Goal: Check status: Check status

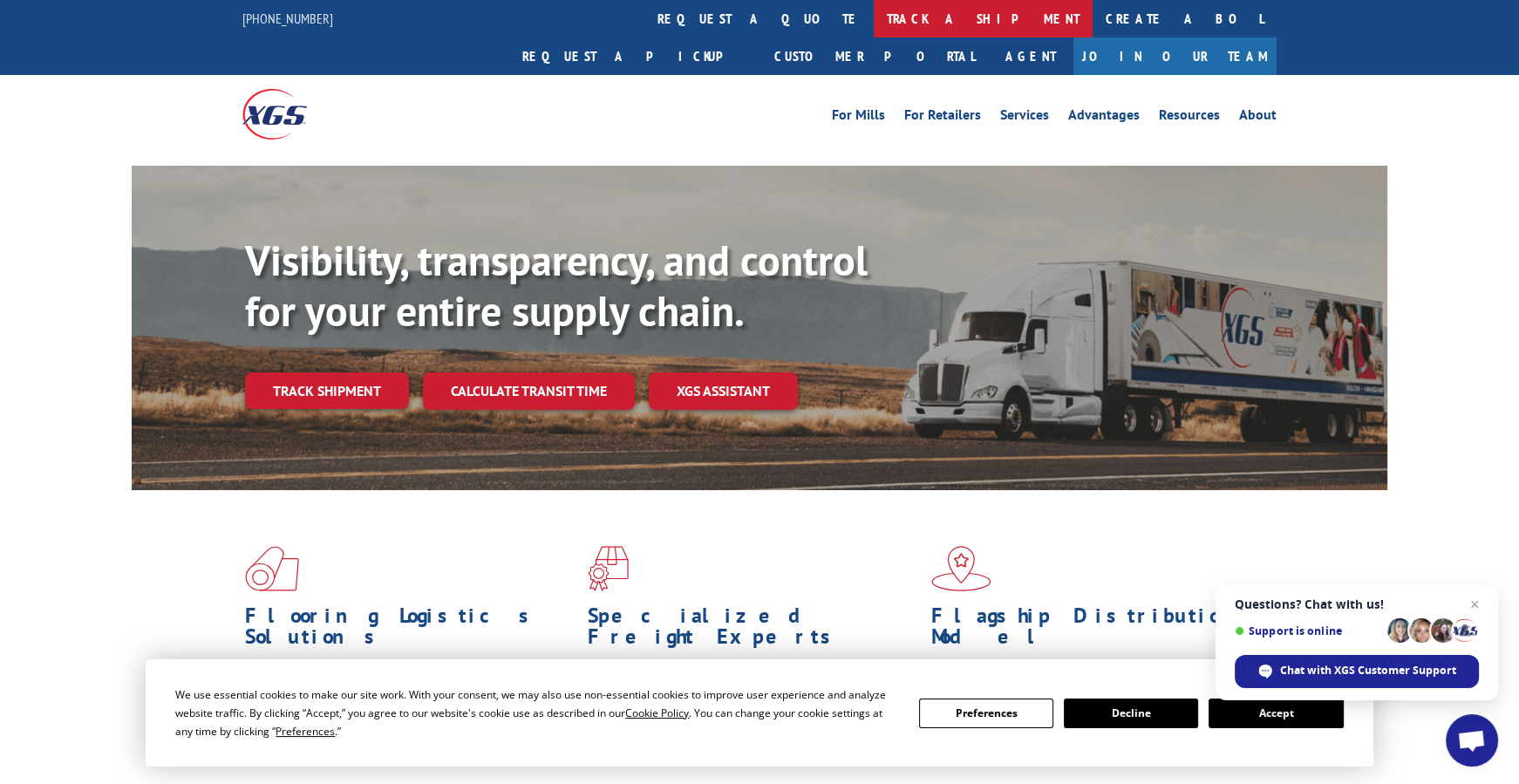
click at [874, 15] on link "track a shipment" at bounding box center [983, 18] width 219 height 37
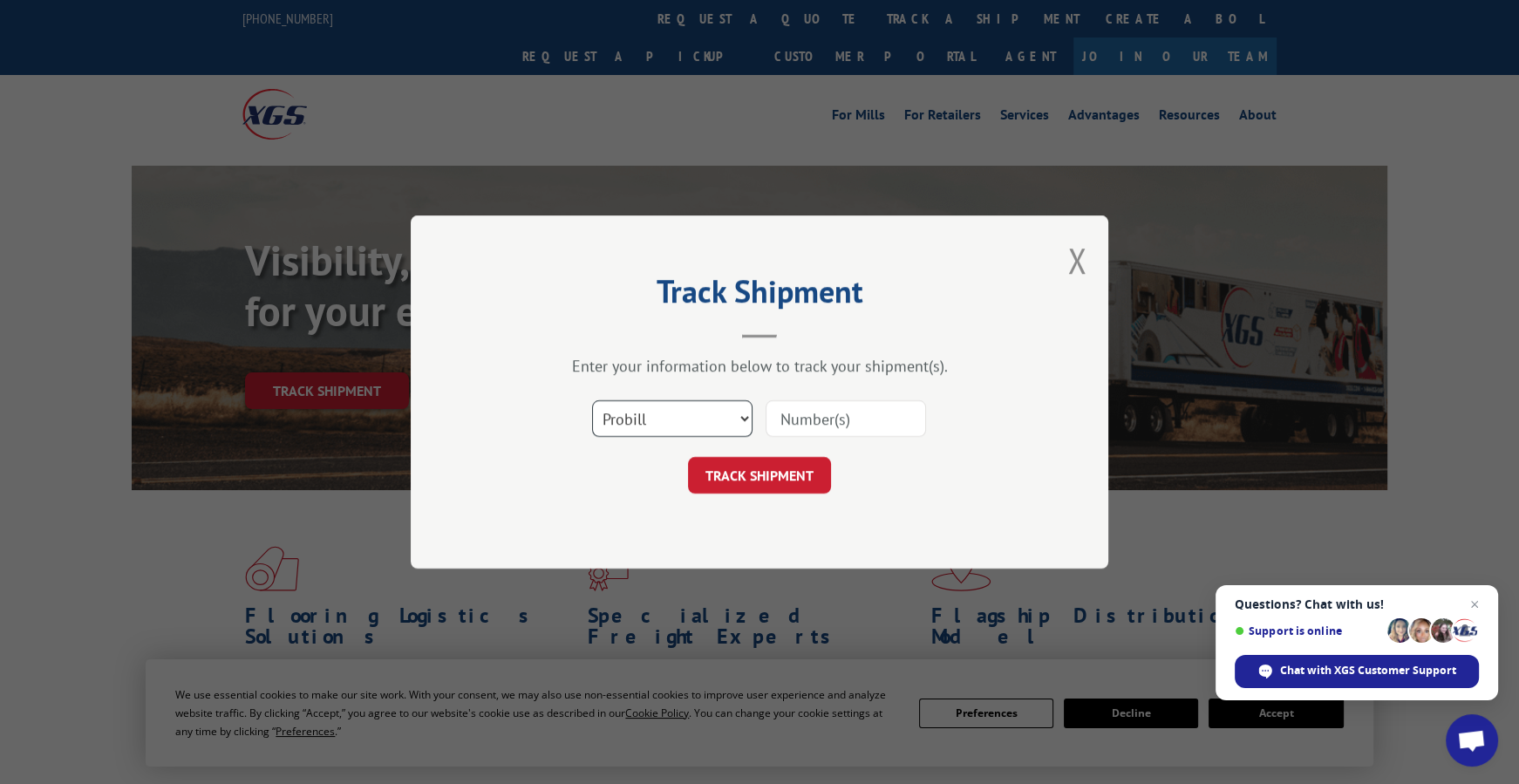
click at [683, 413] on select "Select category... Probill BOL PO" at bounding box center [672, 418] width 160 height 36
click at [592, 400] on select "Select category... Probill BOL PO" at bounding box center [672, 418] width 160 height 36
click at [818, 417] on input at bounding box center [845, 418] width 160 height 36
drag, startPoint x: 814, startPoint y: 419, endPoint x: 806, endPoint y: 415, distance: 8.9
click at [806, 415] on input "86083952001" at bounding box center [845, 418] width 160 height 36
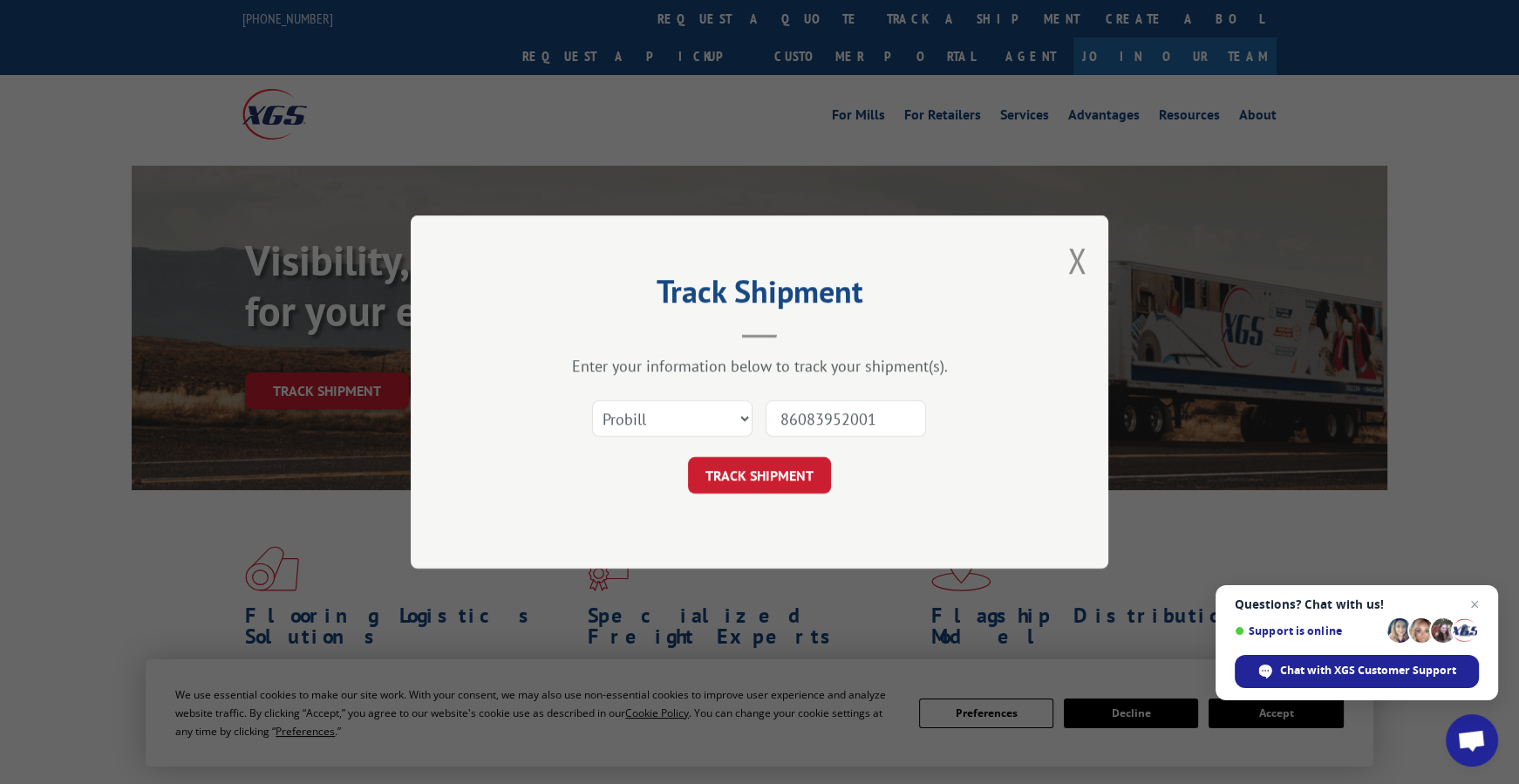
type input "860B3952001"
click button "TRACK SHIPMENT" at bounding box center [760, 475] width 143 height 36
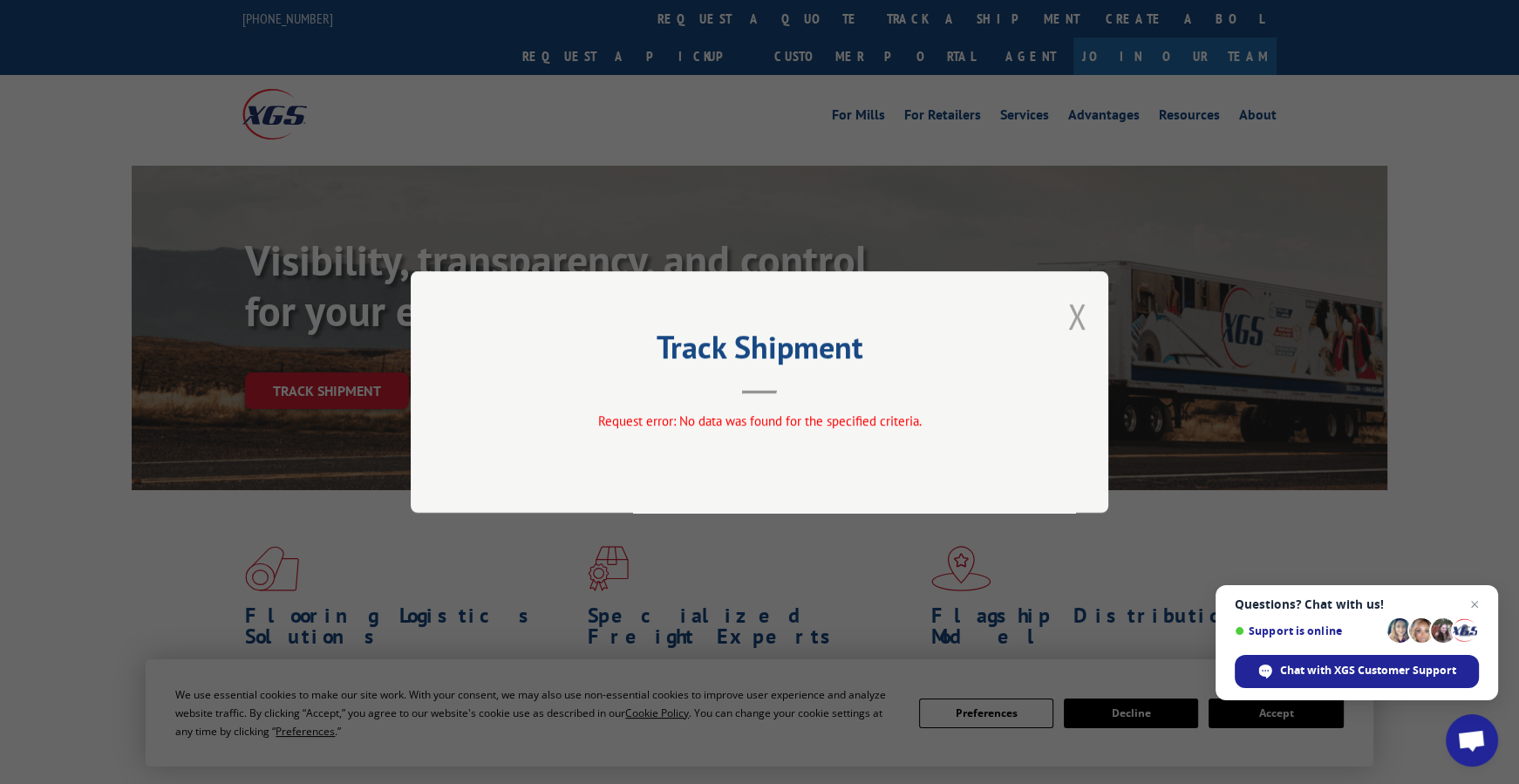
click at [1084, 302] on button "Close modal" at bounding box center [1077, 315] width 19 height 47
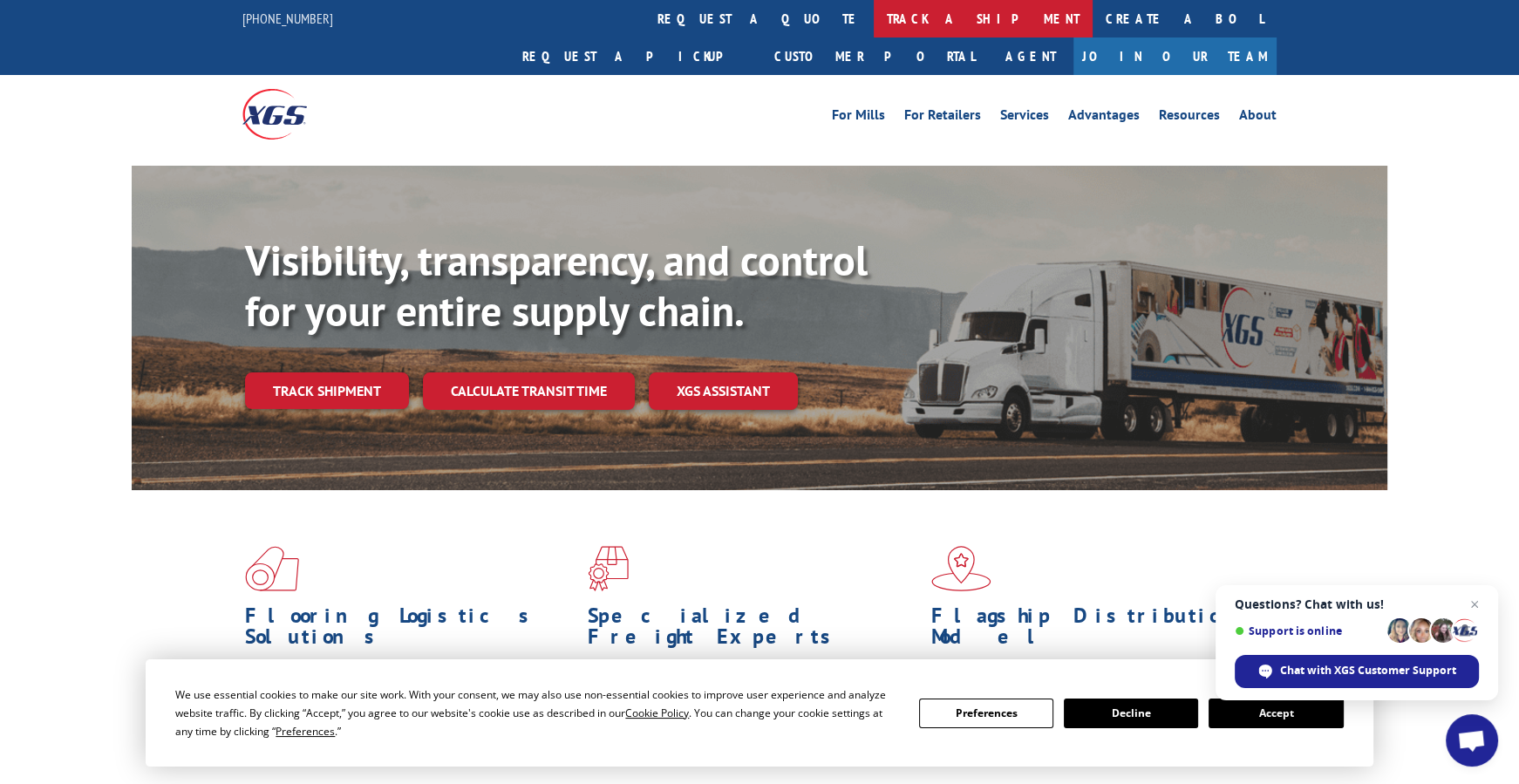
click at [874, 22] on link "track a shipment" at bounding box center [983, 18] width 219 height 37
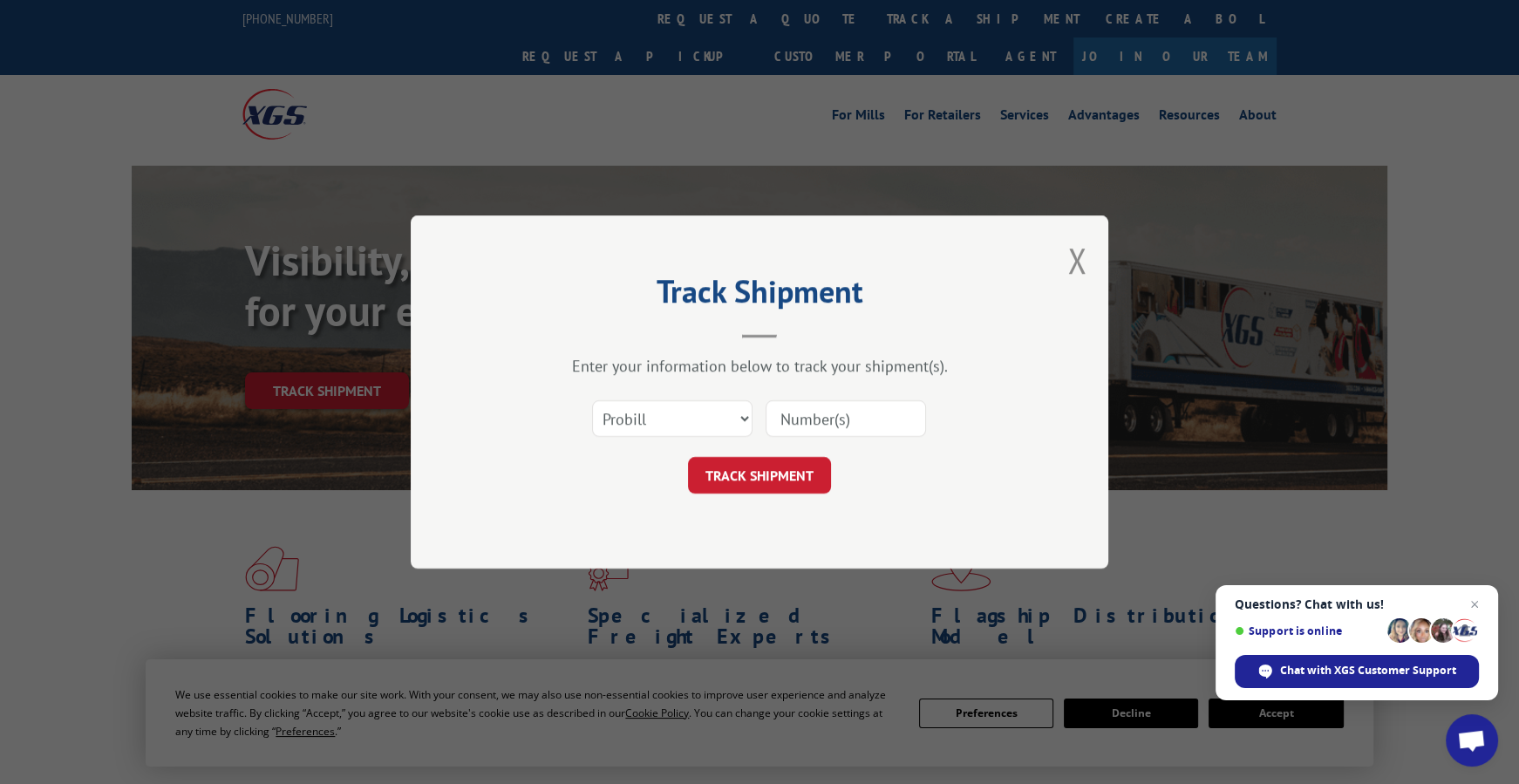
click at [854, 410] on input at bounding box center [845, 418] width 160 height 36
type input "86083952001"
click button "TRACK SHIPMENT" at bounding box center [760, 475] width 143 height 36
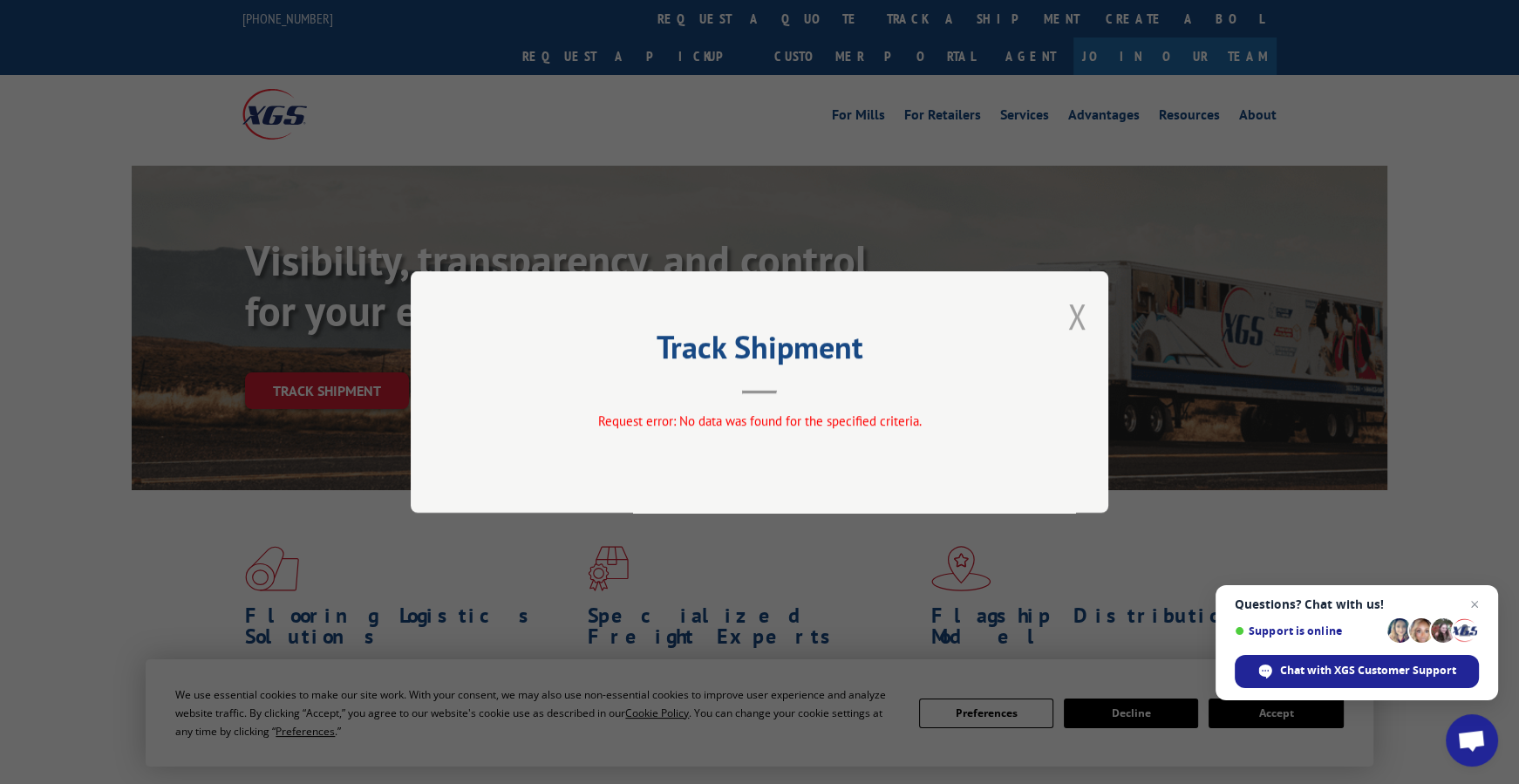
click at [1072, 313] on button "Close modal" at bounding box center [1077, 315] width 19 height 47
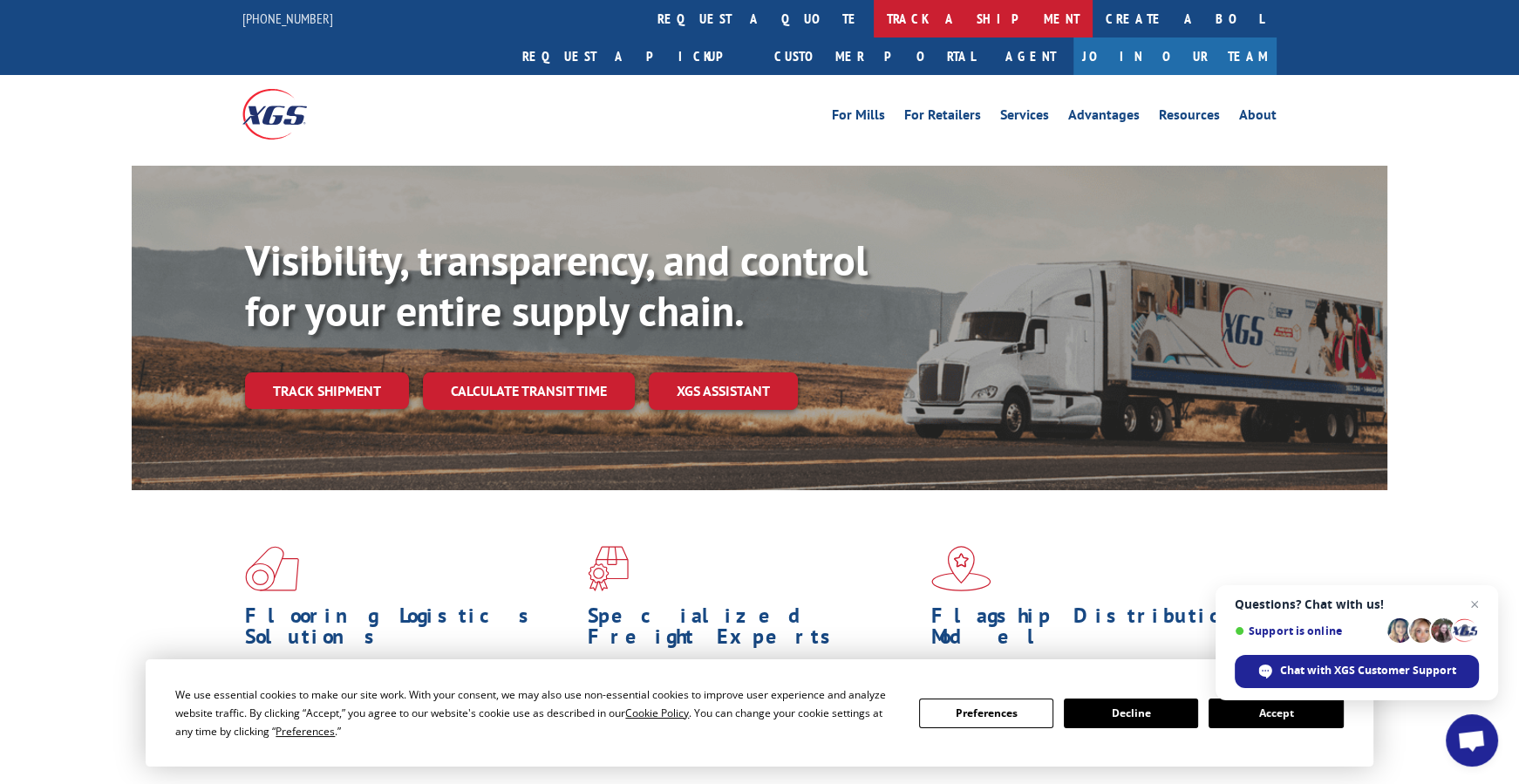
click at [874, 15] on link "track a shipment" at bounding box center [983, 18] width 219 height 37
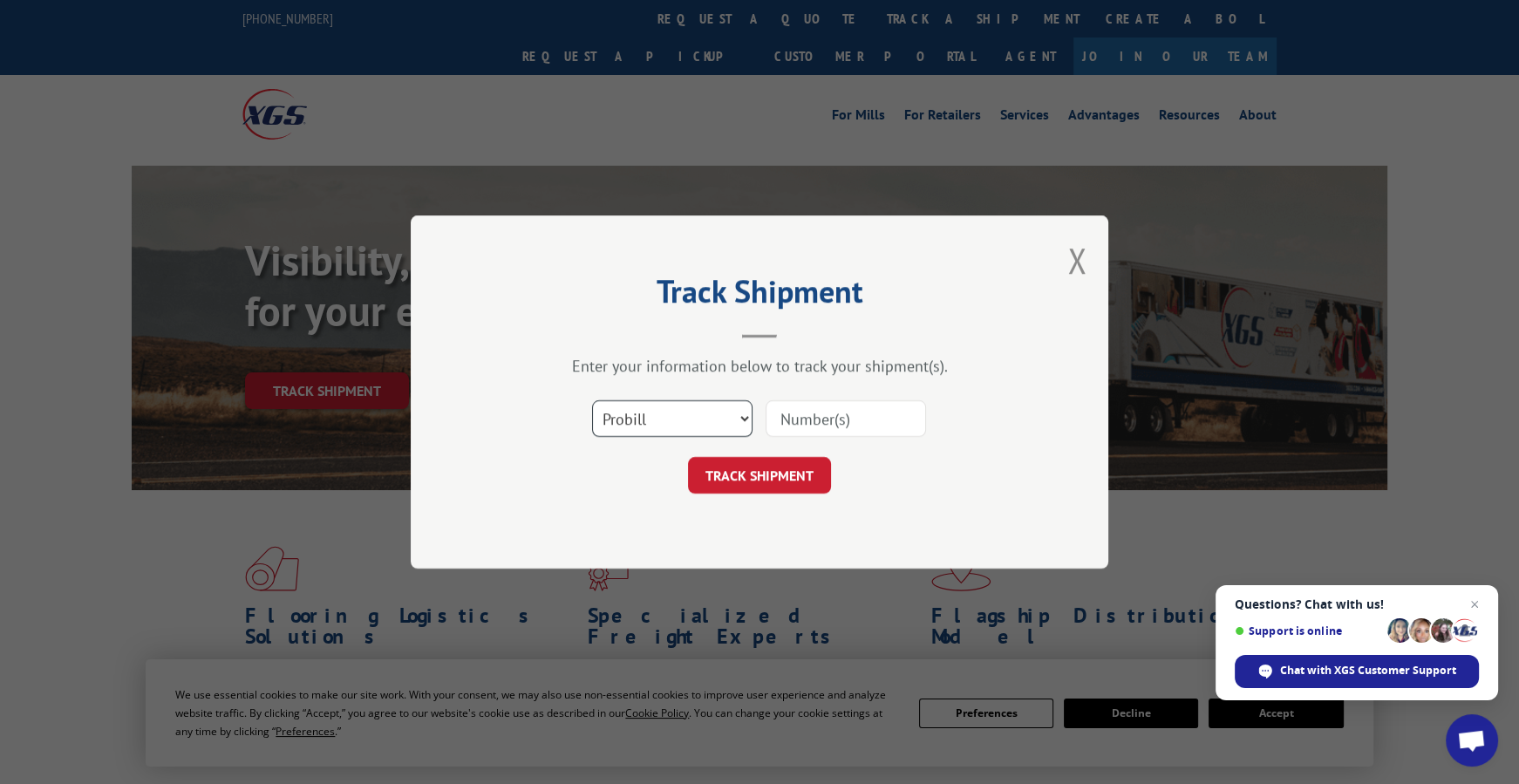
click at [668, 415] on select "Select category... Probill BOL PO" at bounding box center [672, 418] width 160 height 36
select select "po"
click at [592, 400] on select "Select category... Probill BOL PO" at bounding box center [672, 418] width 160 height 36
click at [806, 415] on input at bounding box center [845, 418] width 160 height 36
type input "86083952001"
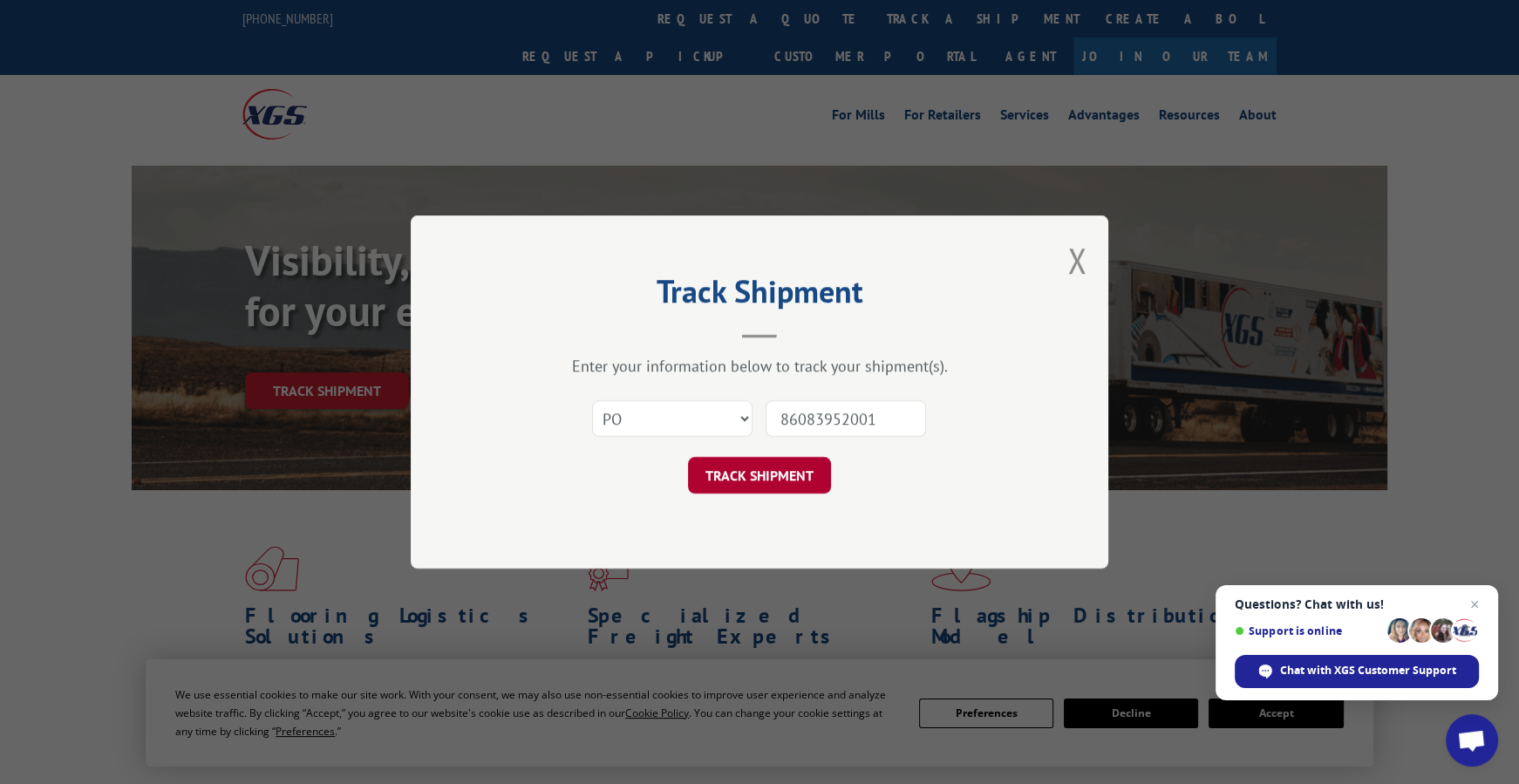
click at [699, 461] on button "TRACK SHIPMENT" at bounding box center [760, 475] width 143 height 36
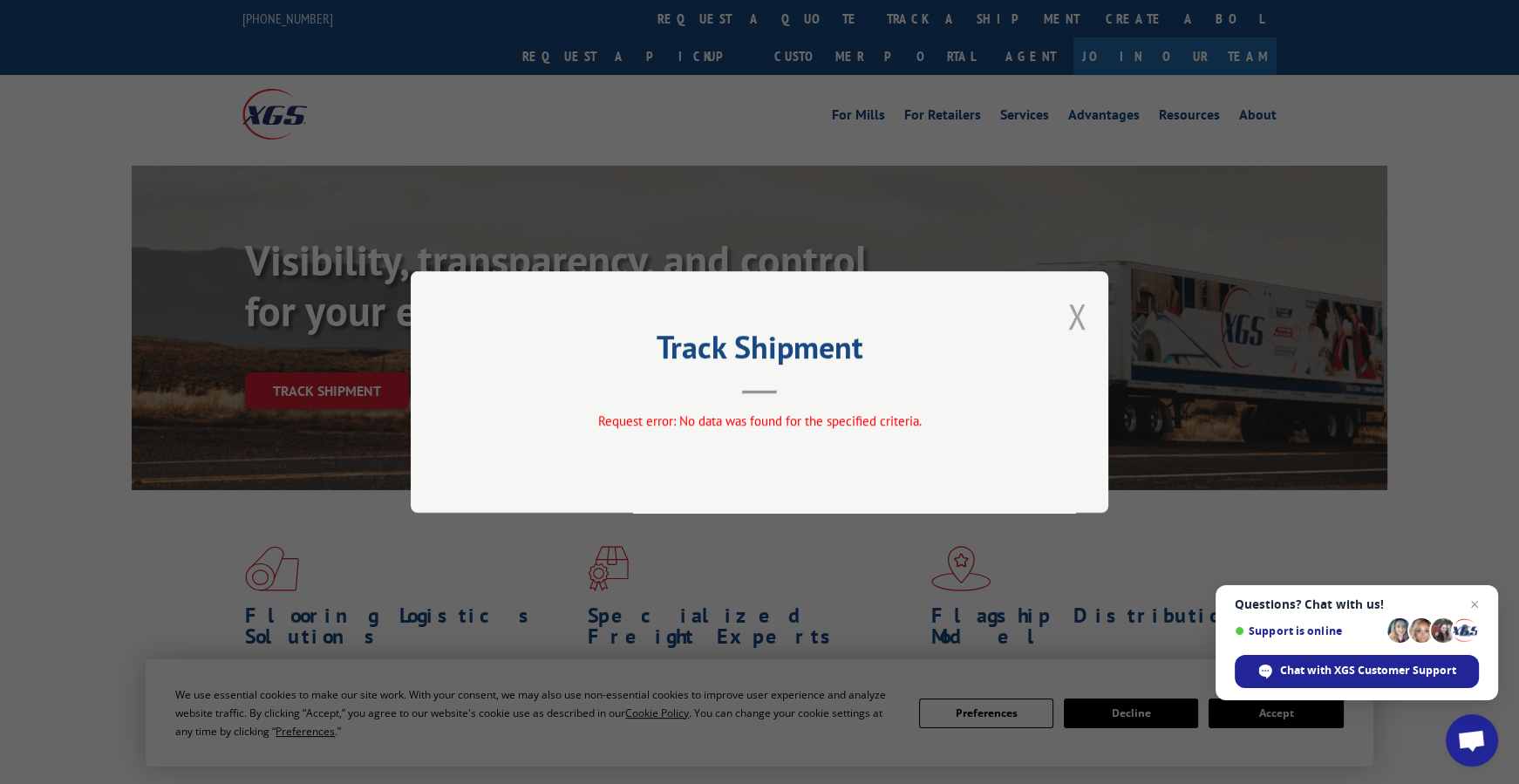
click at [1070, 322] on button "Close modal" at bounding box center [1077, 315] width 19 height 47
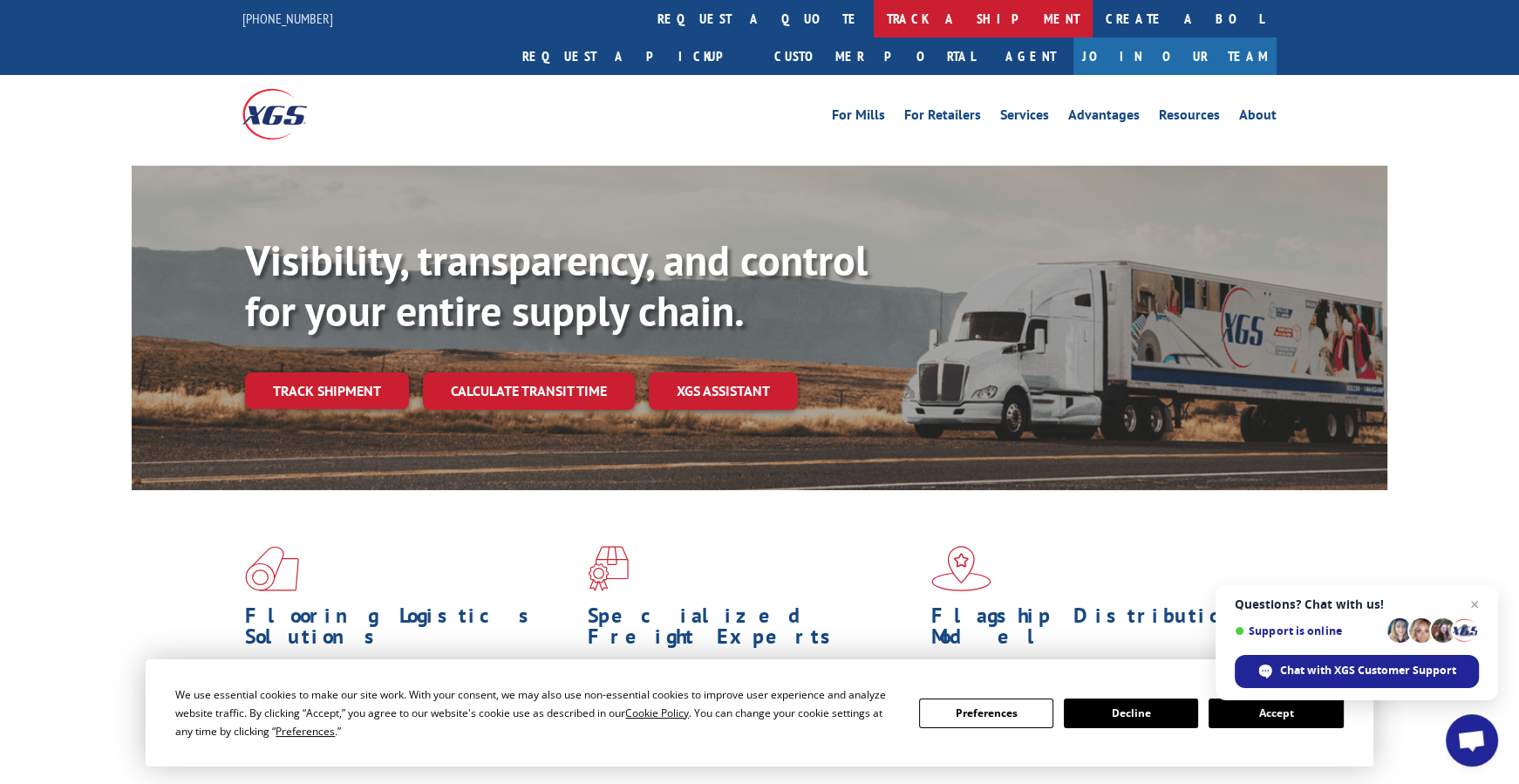
click at [874, 16] on link "track a shipment" at bounding box center [983, 18] width 219 height 37
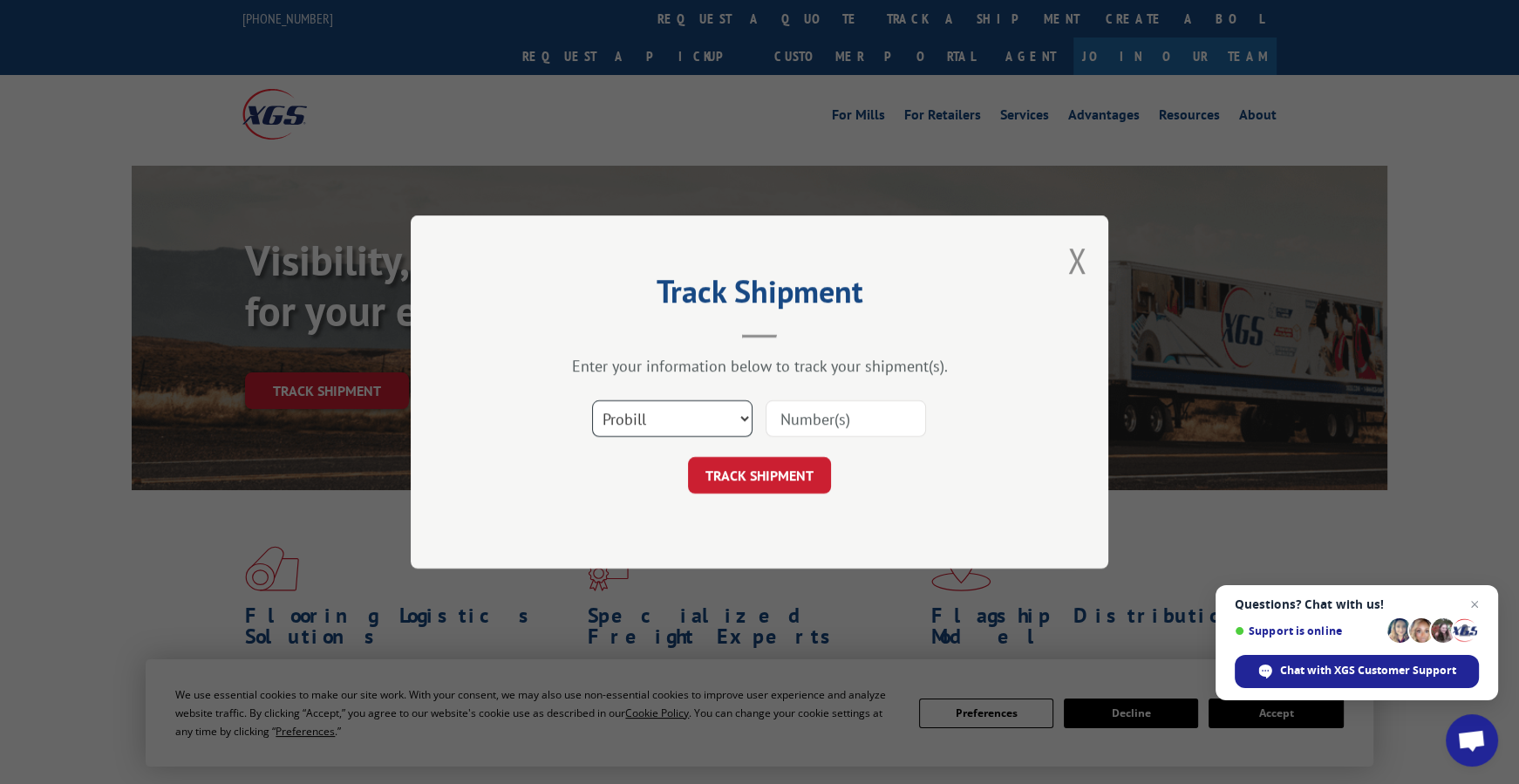
drag, startPoint x: 696, startPoint y: 415, endPoint x: 695, endPoint y: 430, distance: 15.0
click at [696, 417] on select "Select category... Probill BOL PO" at bounding box center [672, 418] width 160 height 36
select select "bol"
click at [592, 400] on select "Select category... Probill BOL PO" at bounding box center [672, 418] width 160 height 36
click at [830, 423] on input at bounding box center [845, 418] width 160 height 36
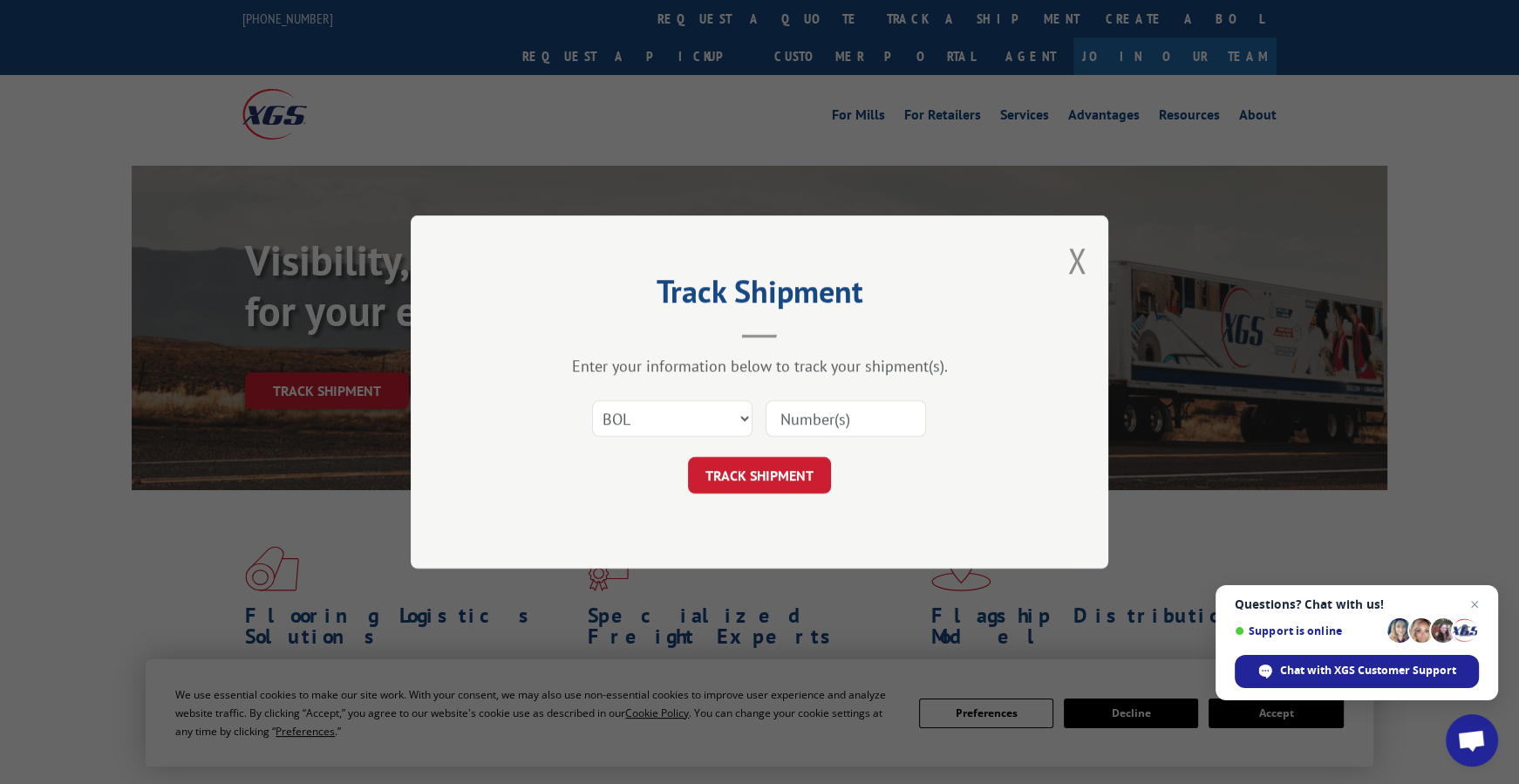
type input "860B3952001"
click at [775, 468] on button "TRACK SHIPMENT" at bounding box center [760, 475] width 143 height 36
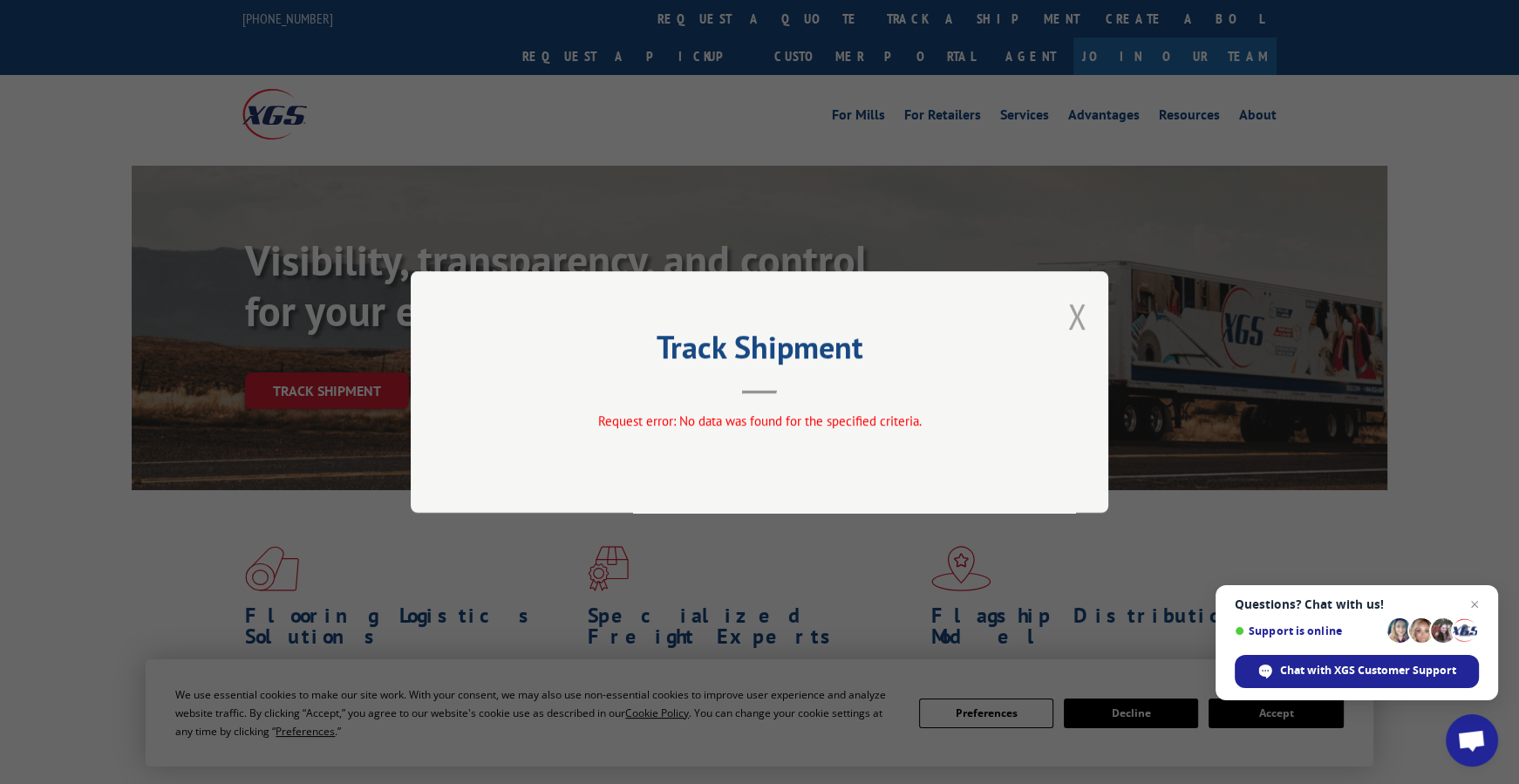
click at [1082, 304] on button "Close modal" at bounding box center [1077, 315] width 19 height 47
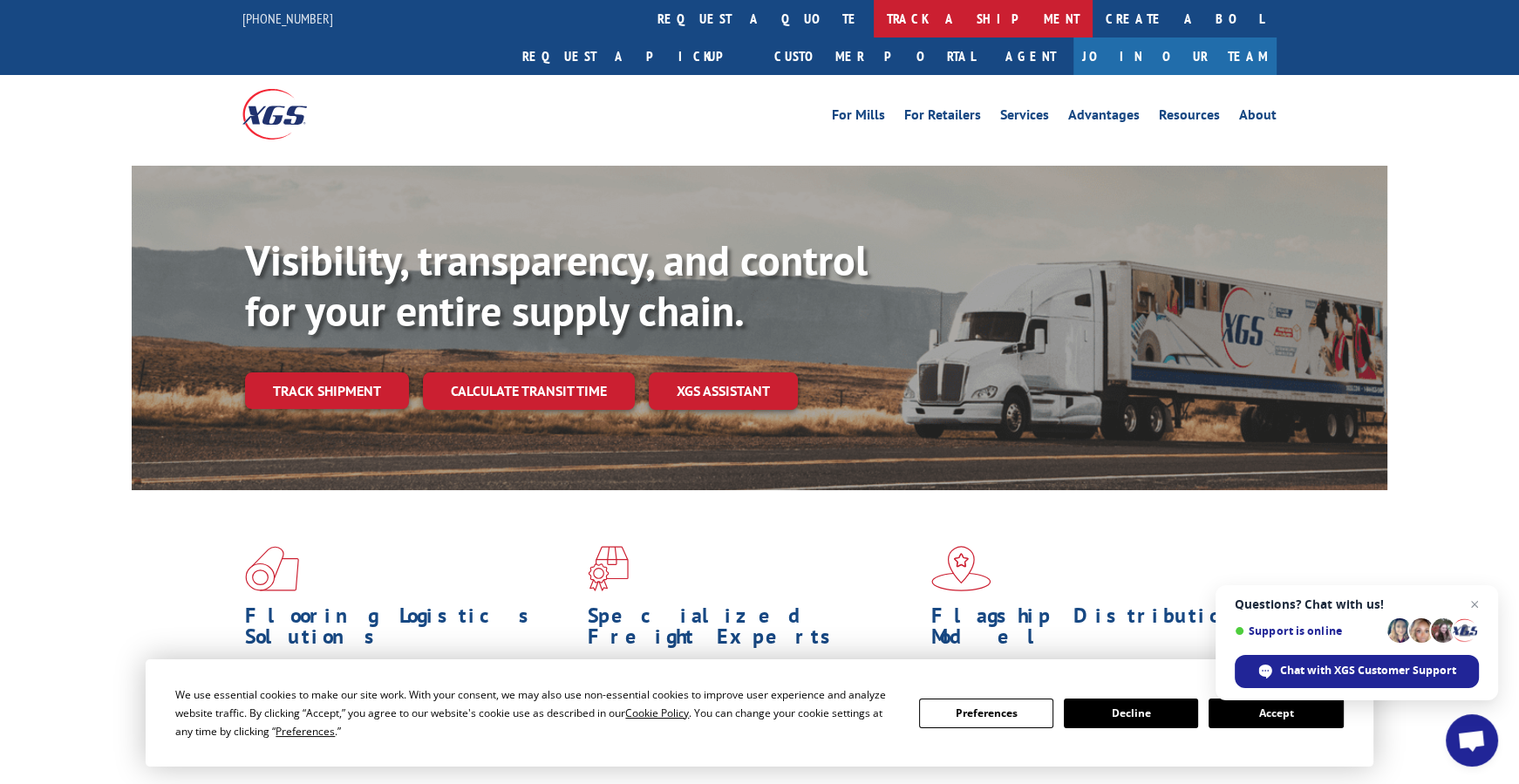
click at [874, 15] on link "track a shipment" at bounding box center [983, 18] width 219 height 37
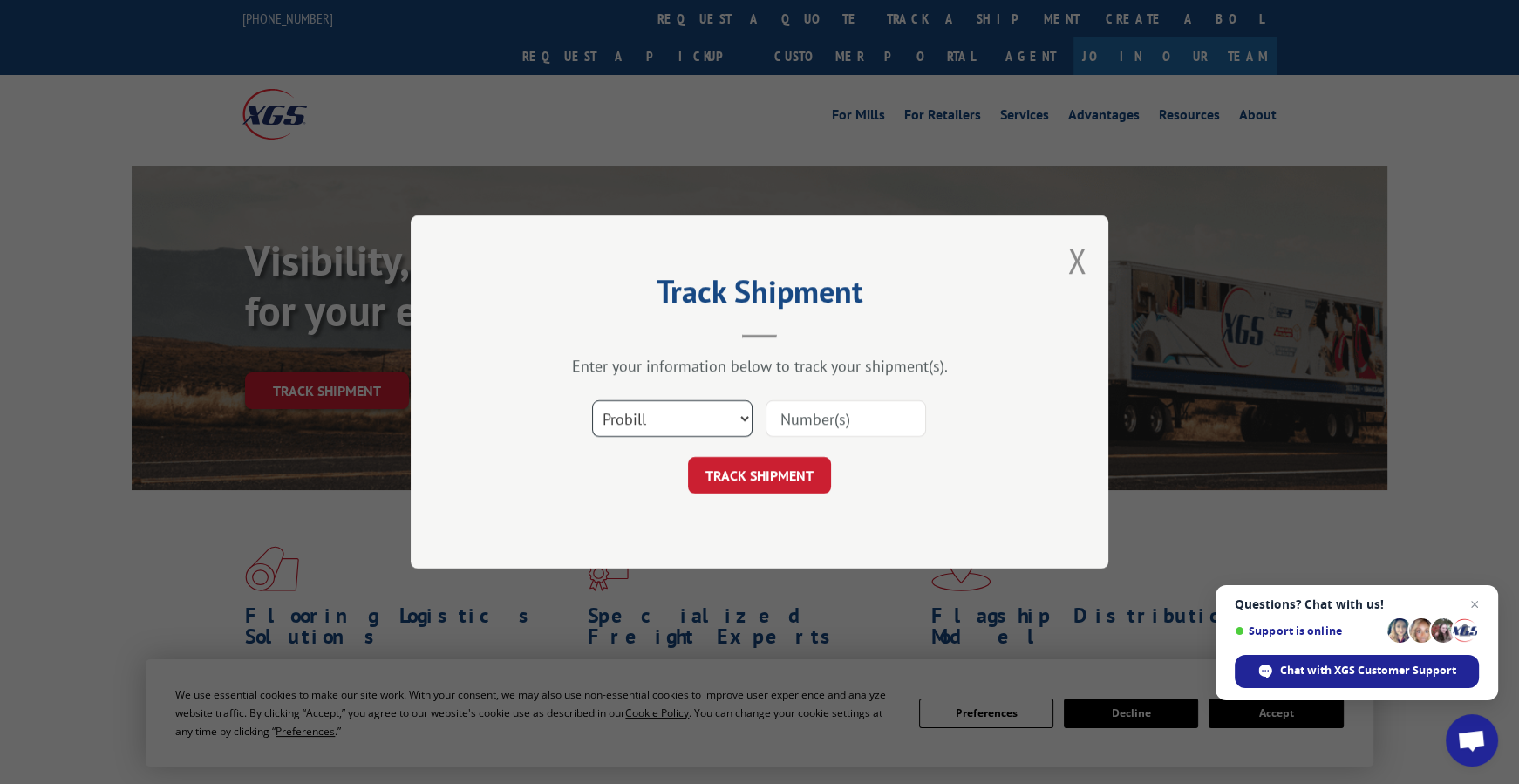
click at [704, 420] on select "Select category... Probill BOL PO" at bounding box center [672, 418] width 160 height 36
select select "bol"
click at [592, 400] on select "Select category... Probill BOL PO" at bounding box center [672, 418] width 160 height 36
click at [817, 418] on input at bounding box center [845, 418] width 160 height 36
type input "86083952001"
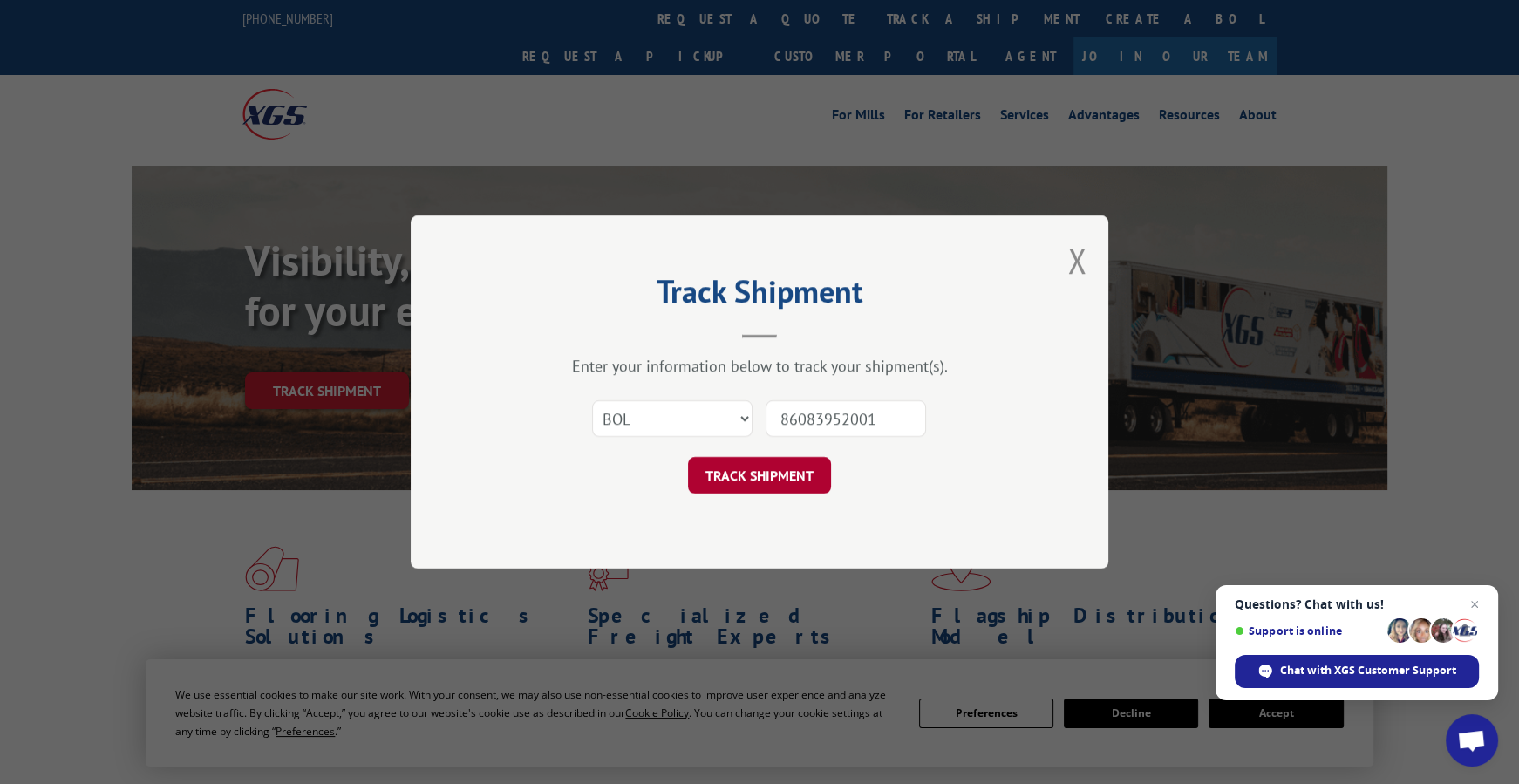
click at [764, 472] on button "TRACK SHIPMENT" at bounding box center [760, 475] width 143 height 36
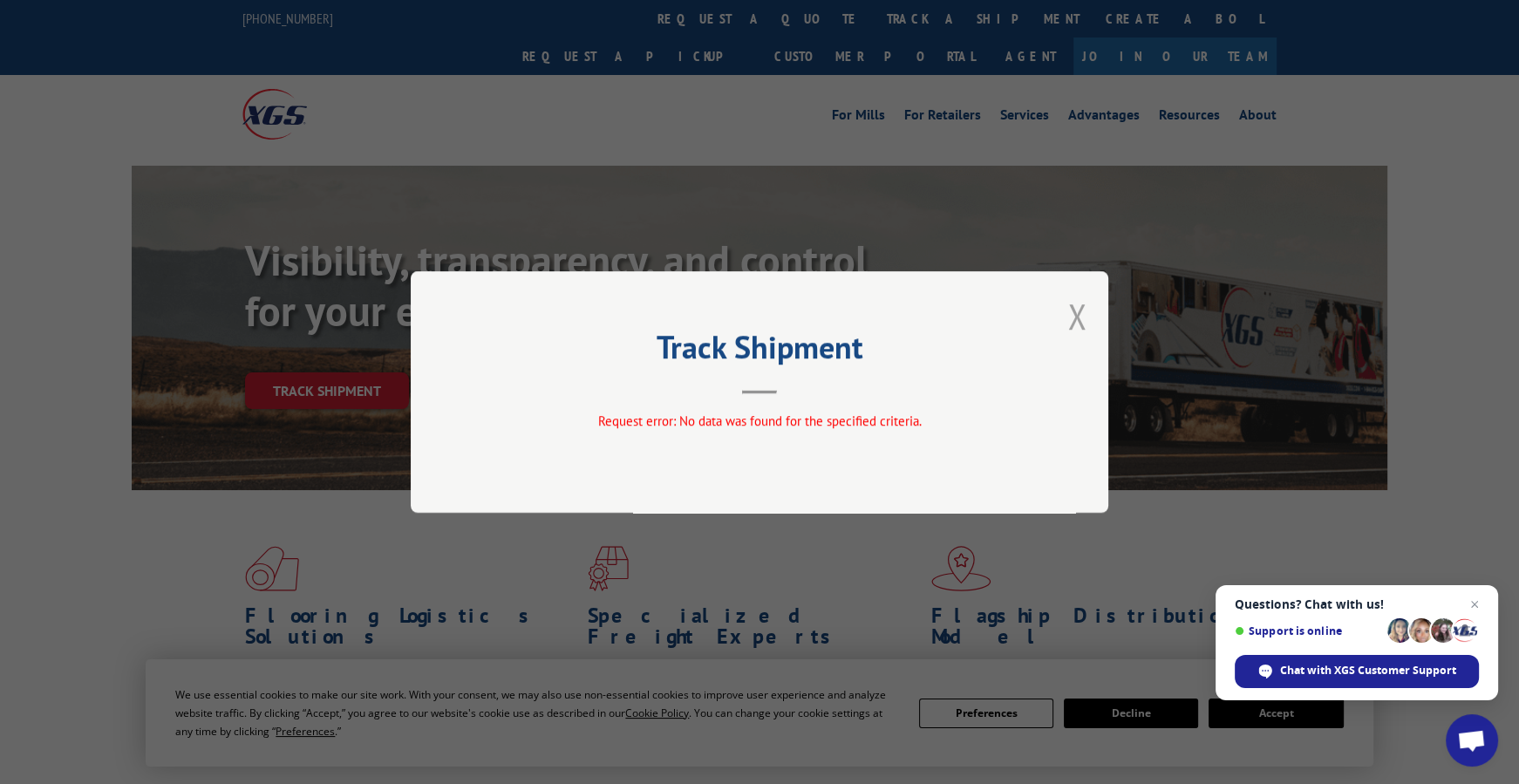
click at [1073, 312] on button "Close modal" at bounding box center [1077, 315] width 19 height 47
